Goal: Find specific page/section: Find specific page/section

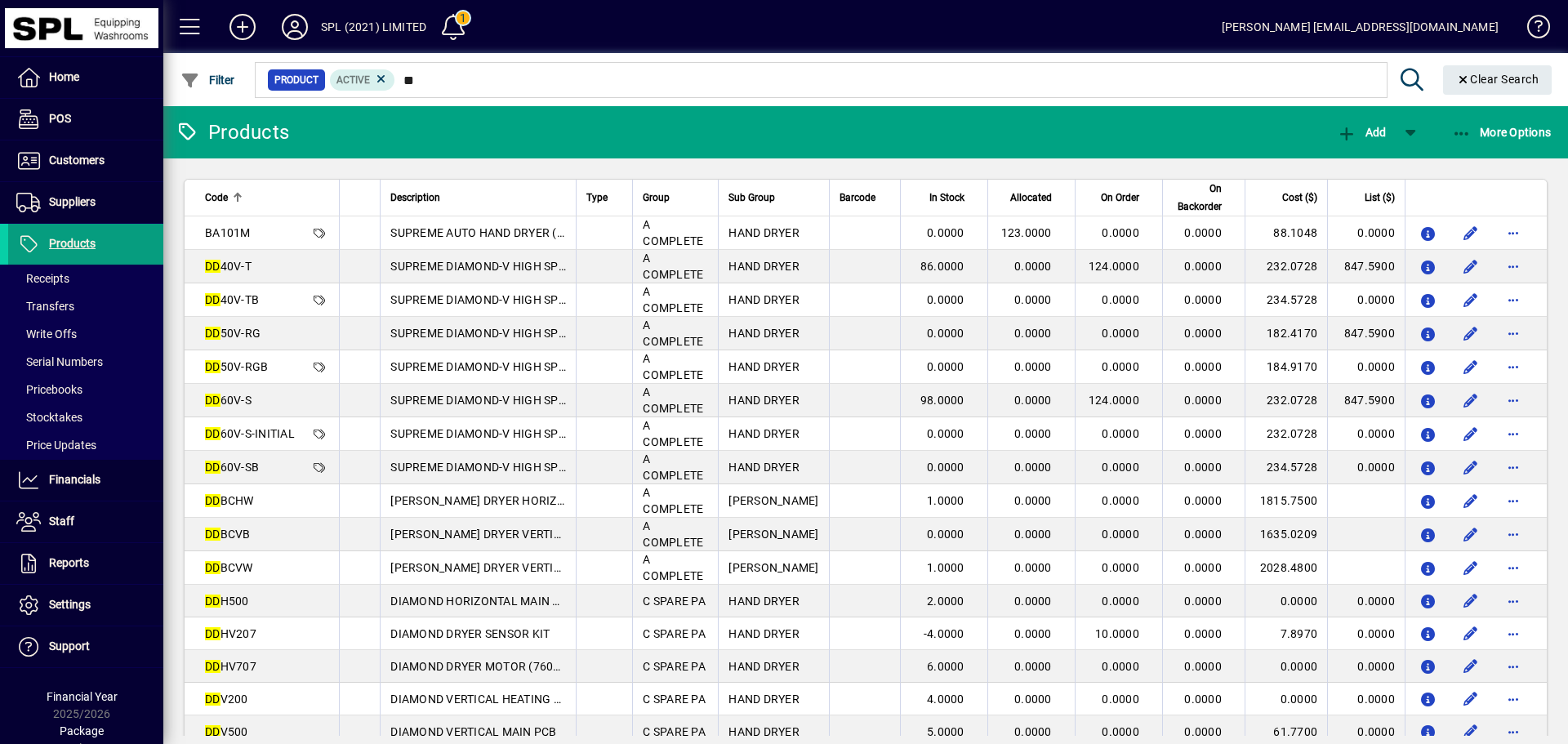
drag, startPoint x: 81, startPoint y: 245, endPoint x: 251, endPoint y: 91, distance: 229.4
click at [81, 245] on span "Products" at bounding box center [73, 244] width 47 height 13
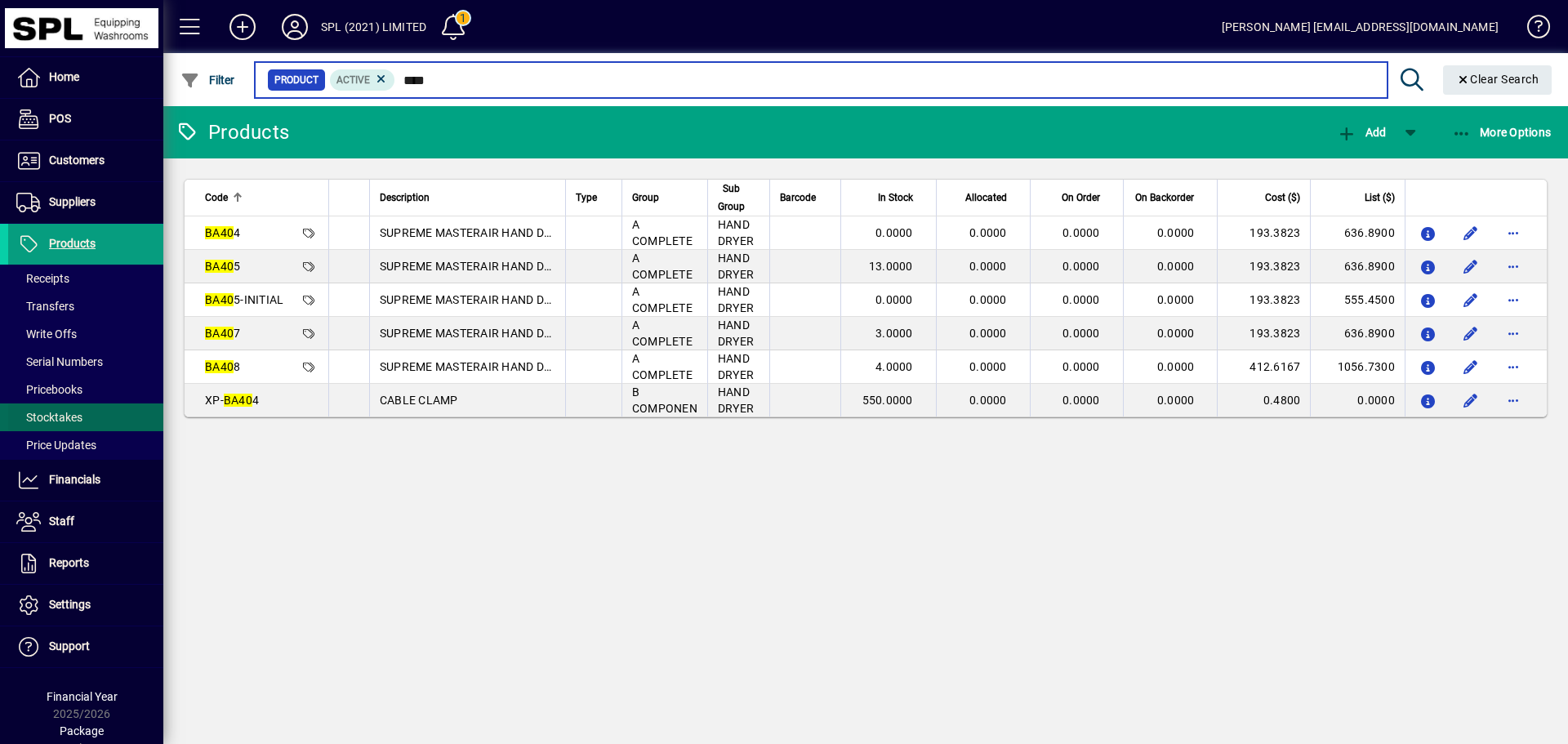
type input "****"
